Goal: Information Seeking & Learning: Find specific fact

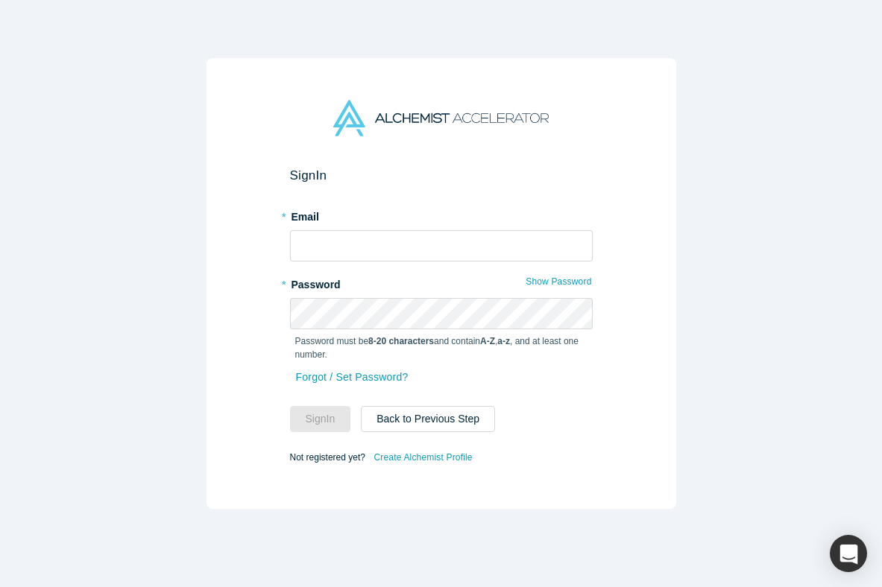
click at [420, 246] on input "text" at bounding box center [441, 245] width 303 height 31
type input "[PERSON_NAME][EMAIL_ADDRESS][DOMAIN_NAME]"
click at [327, 422] on button "Sign In" at bounding box center [320, 419] width 61 height 26
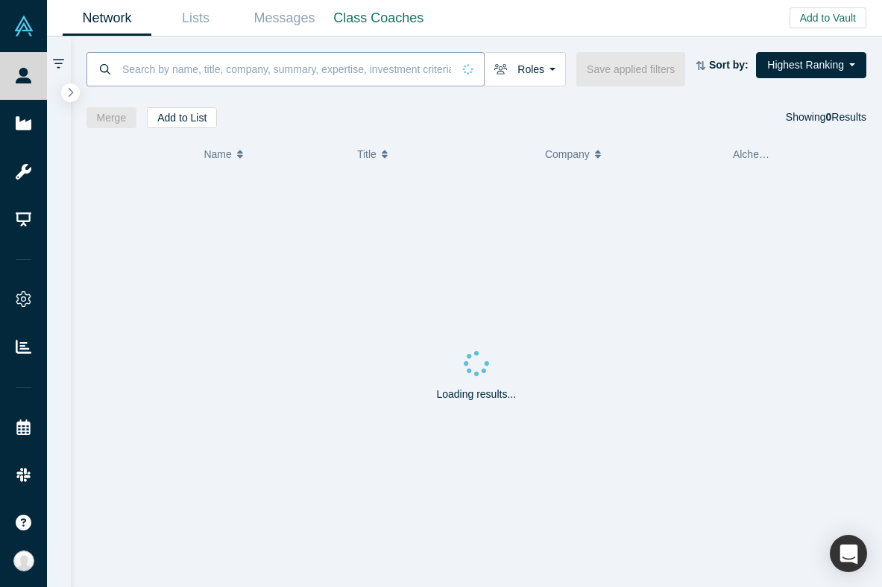
click at [452, 75] on input at bounding box center [287, 68] width 332 height 35
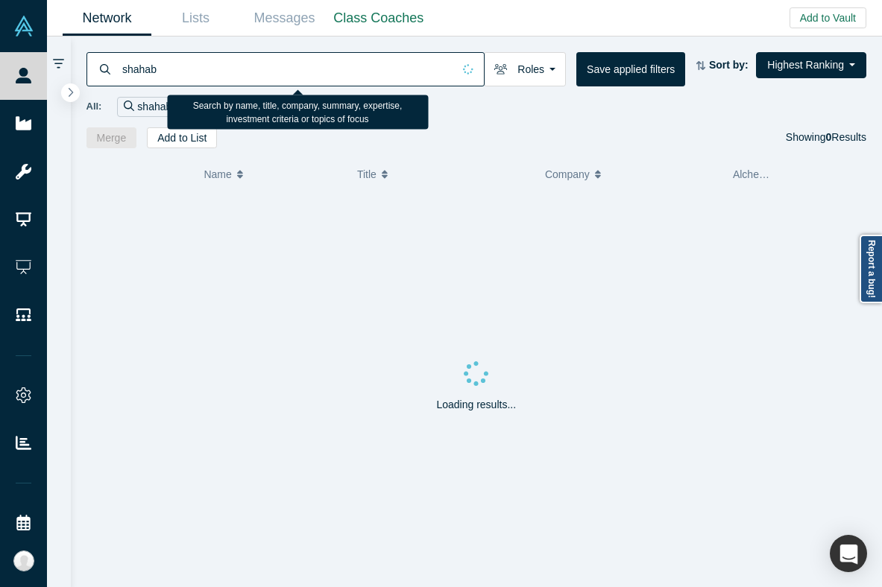
type input "shahab"
